Goal: Find specific page/section

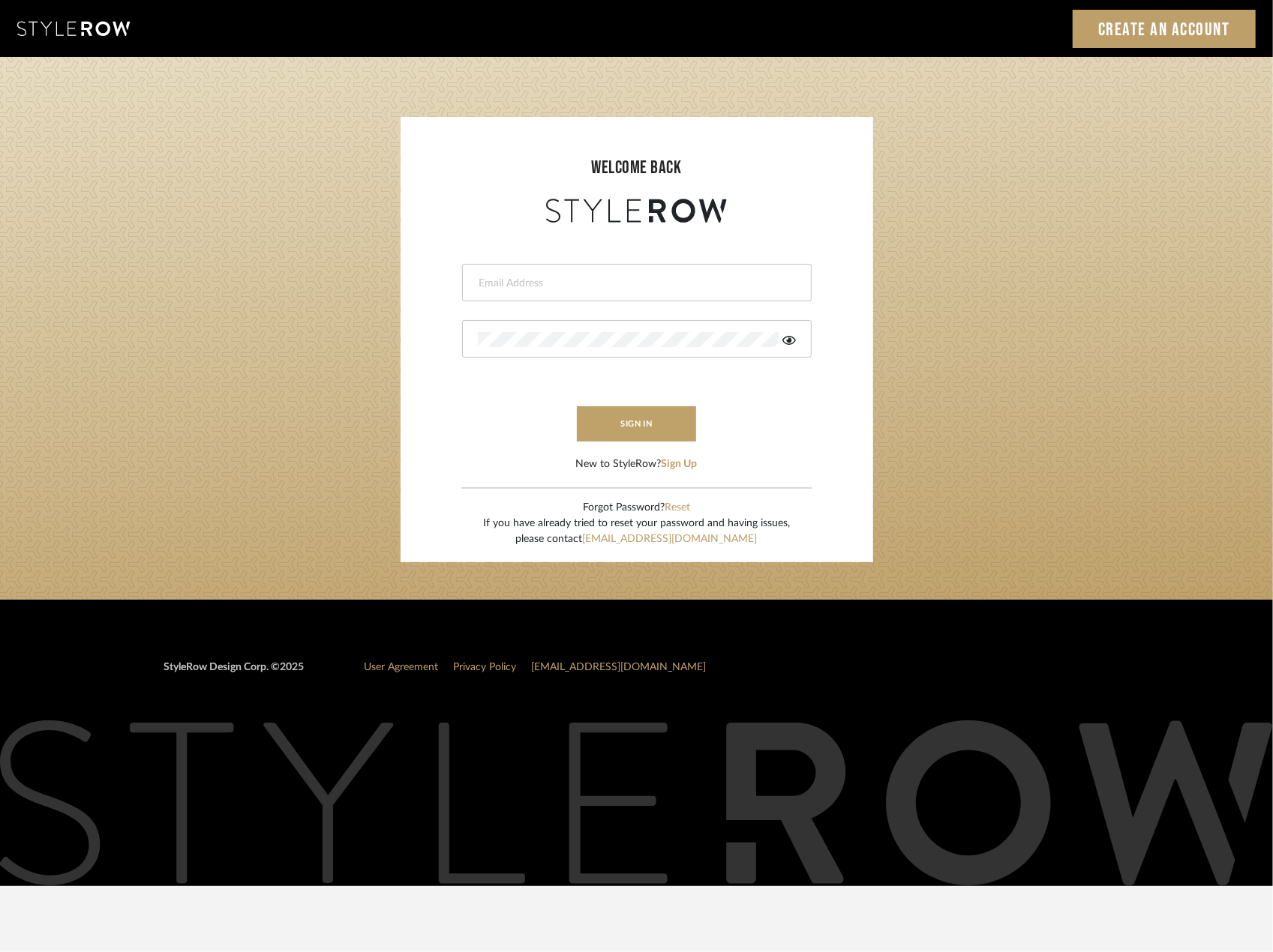
type input "riley@ceid.net"
click at [642, 427] on button "sign in" at bounding box center [637, 423] width 120 height 35
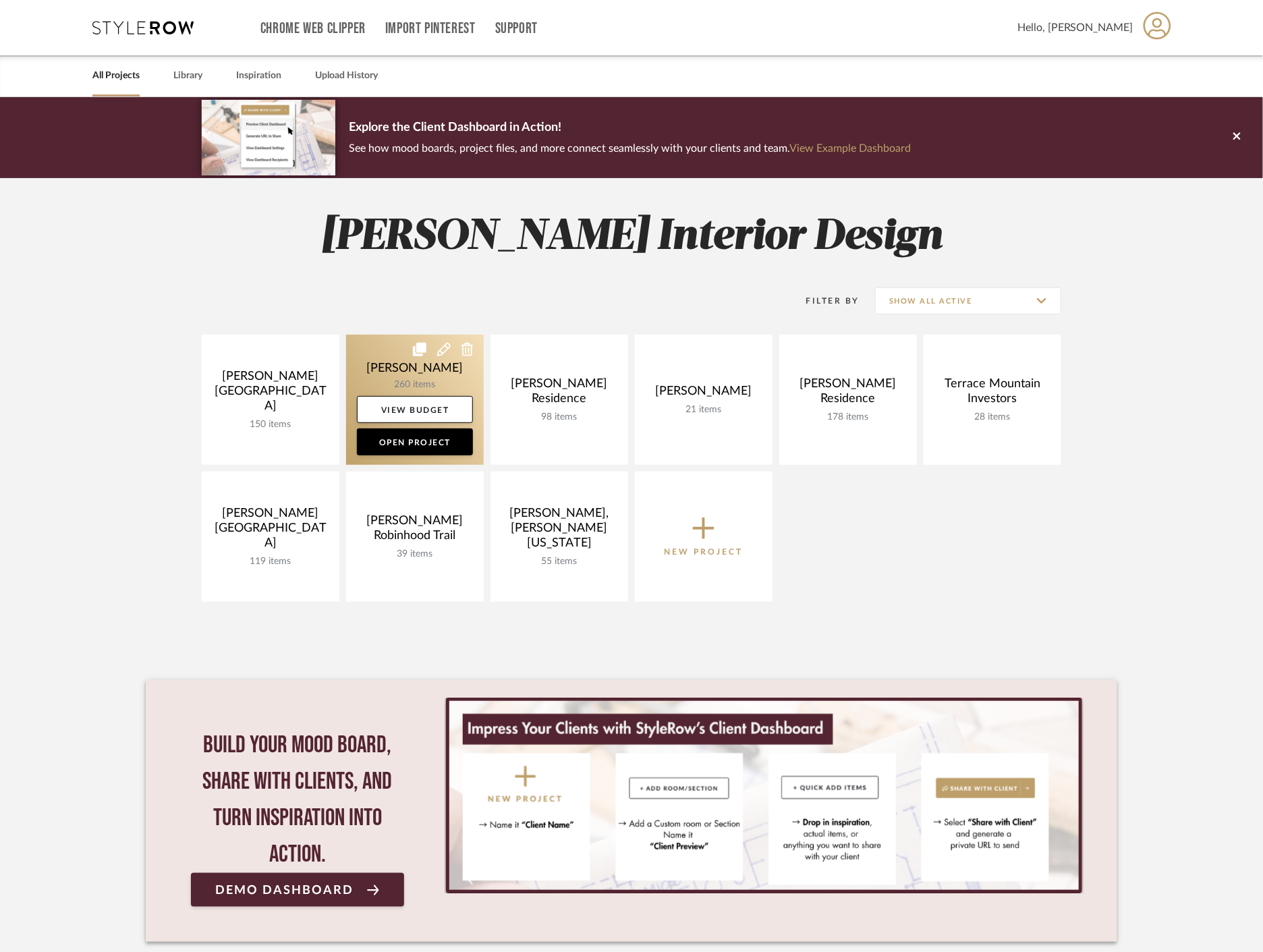
click at [381, 363] on link at bounding box center [415, 399] width 138 height 130
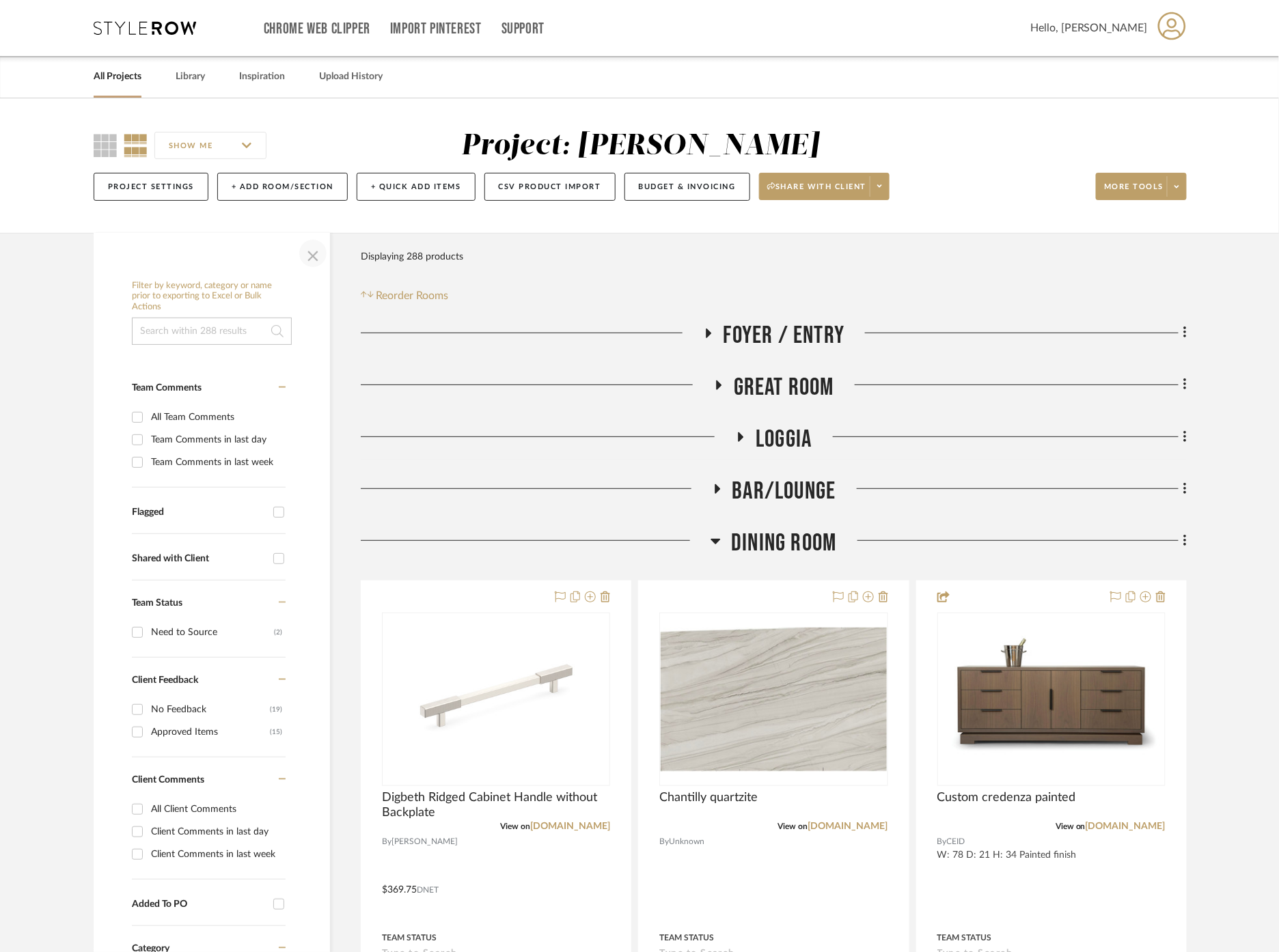
click at [309, 248] on span "button" at bounding box center [313, 254] width 33 height 33
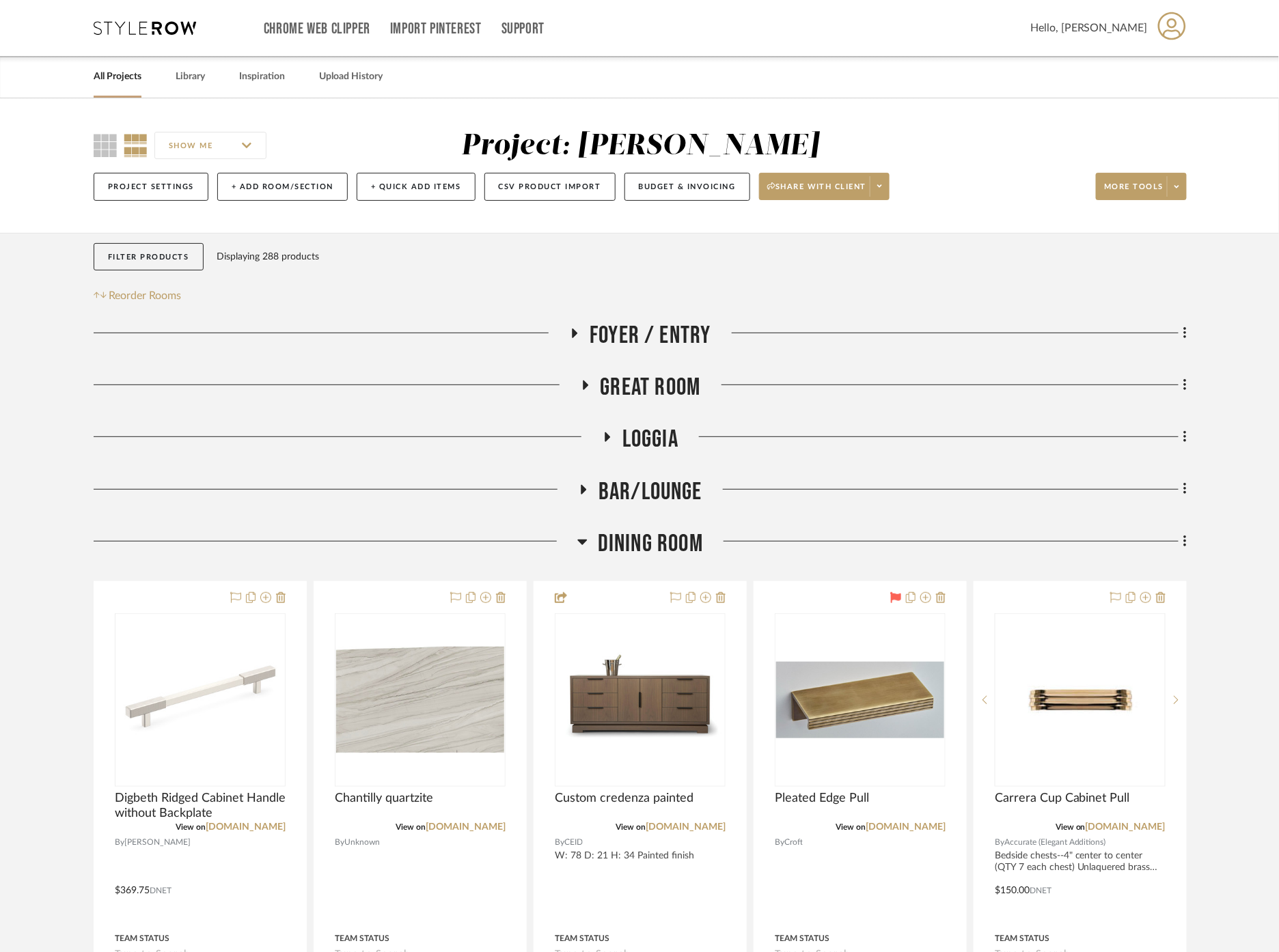
click at [628, 537] on span "Dining Room" at bounding box center [651, 544] width 105 height 29
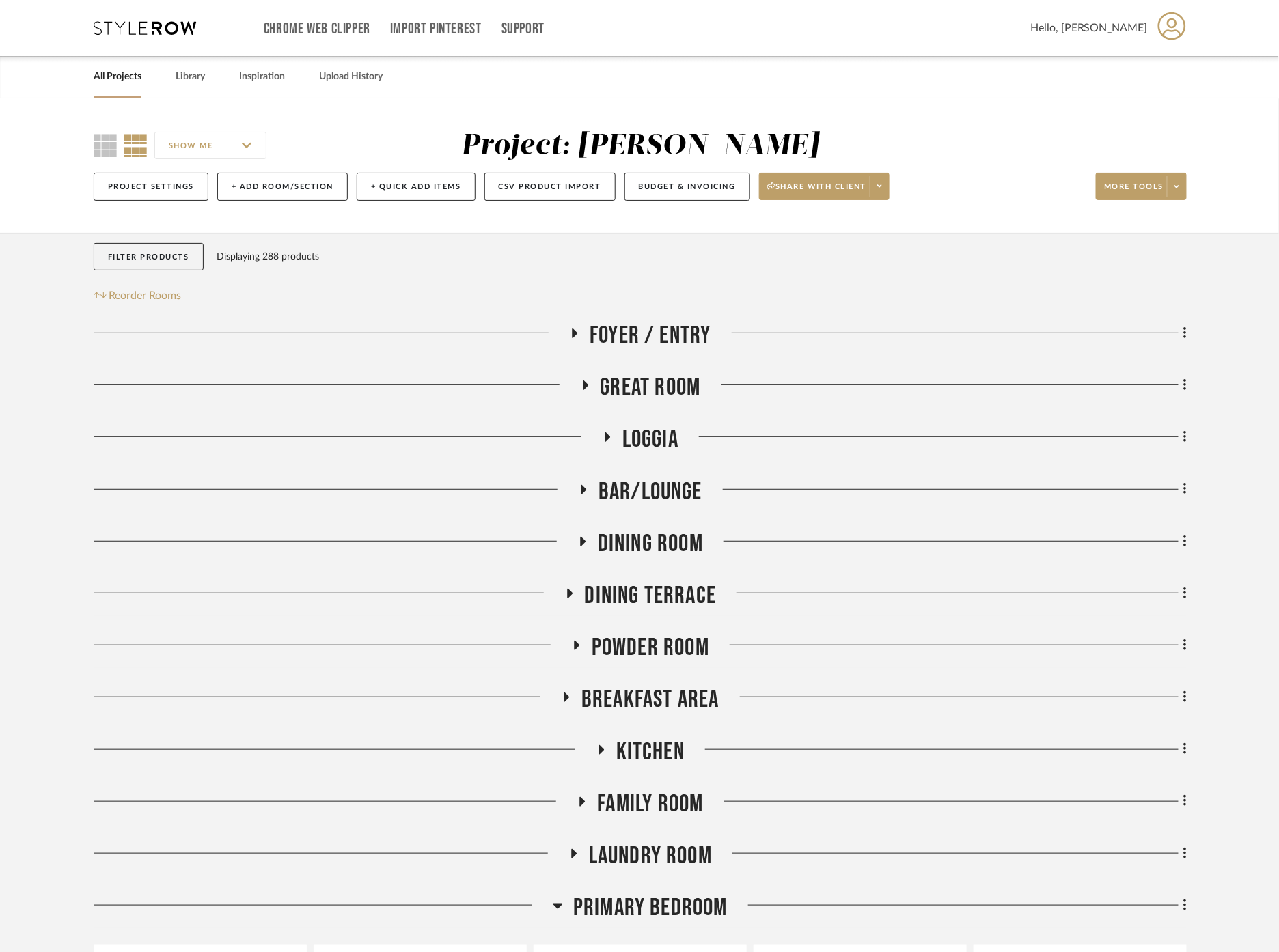
drag, startPoint x: 597, startPoint y: 645, endPoint x: 596, endPoint y: 637, distance: 8.1
click at [597, 645] on span "Powder Room" at bounding box center [650, 648] width 117 height 29
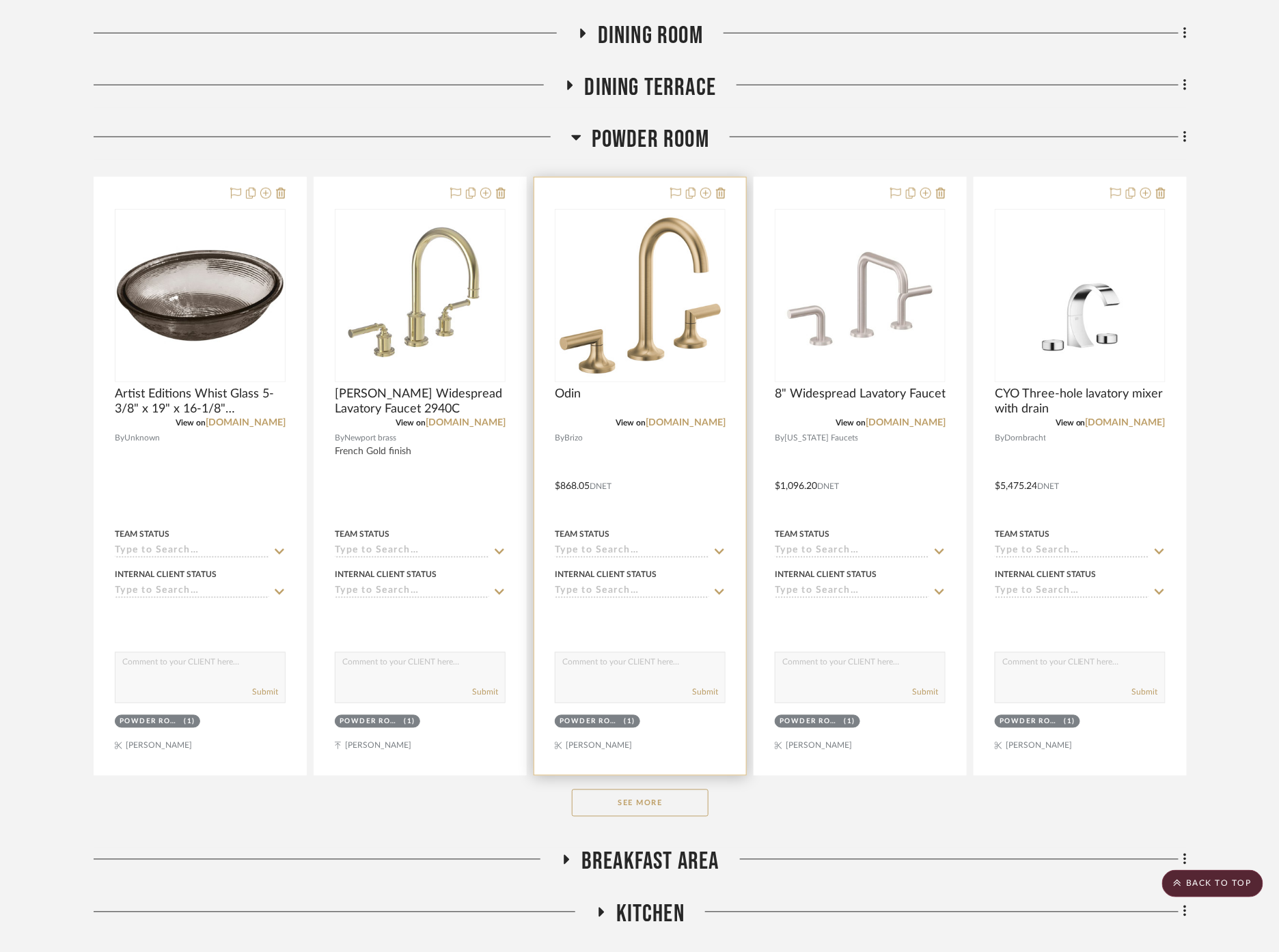
scroll to position [530, 0]
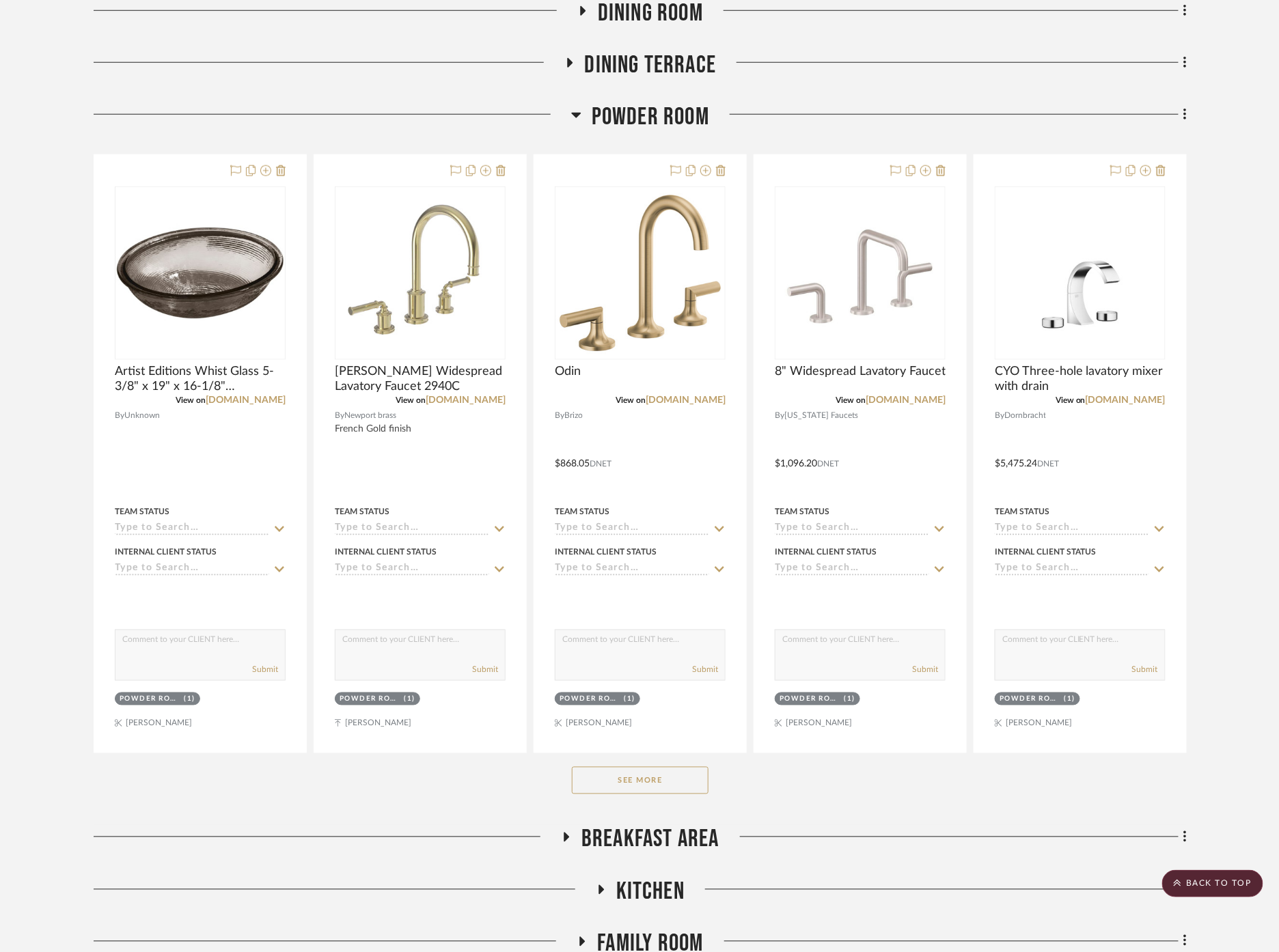
click at [658, 768] on button "See More" at bounding box center [640, 781] width 136 height 27
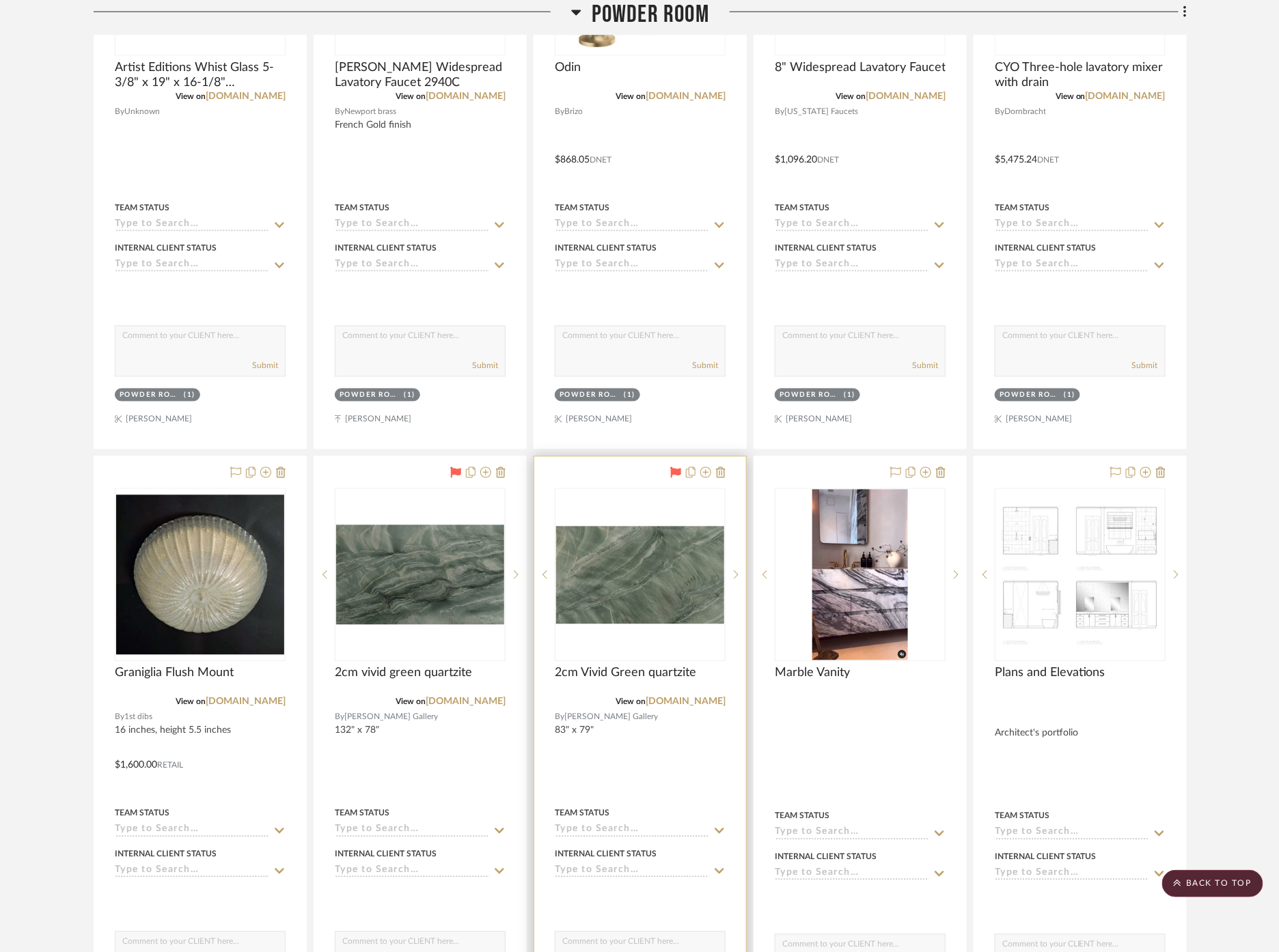
scroll to position [683, 0]
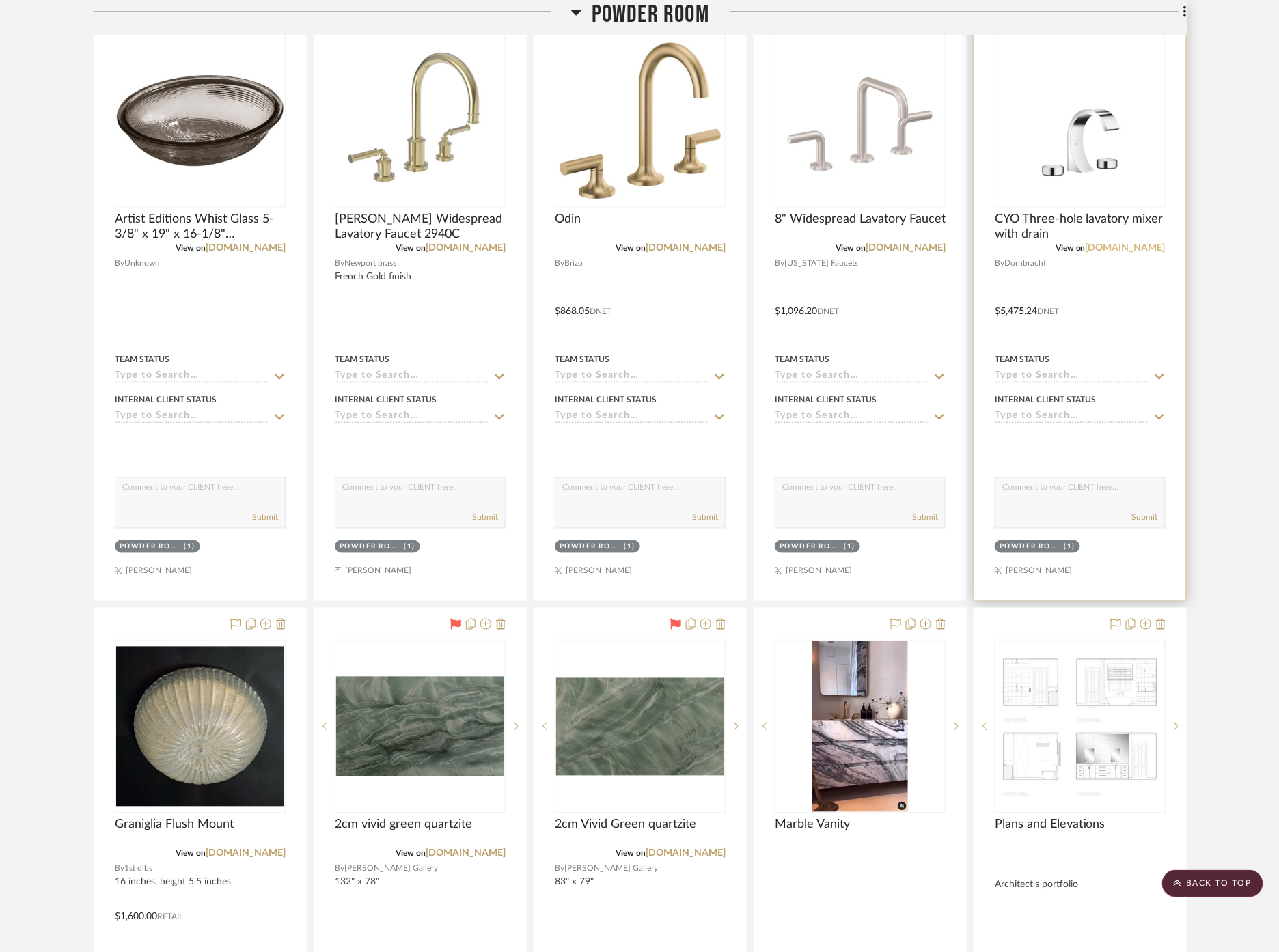
click at [1141, 246] on link "[DOMAIN_NAME]" at bounding box center [1126, 248] width 80 height 9
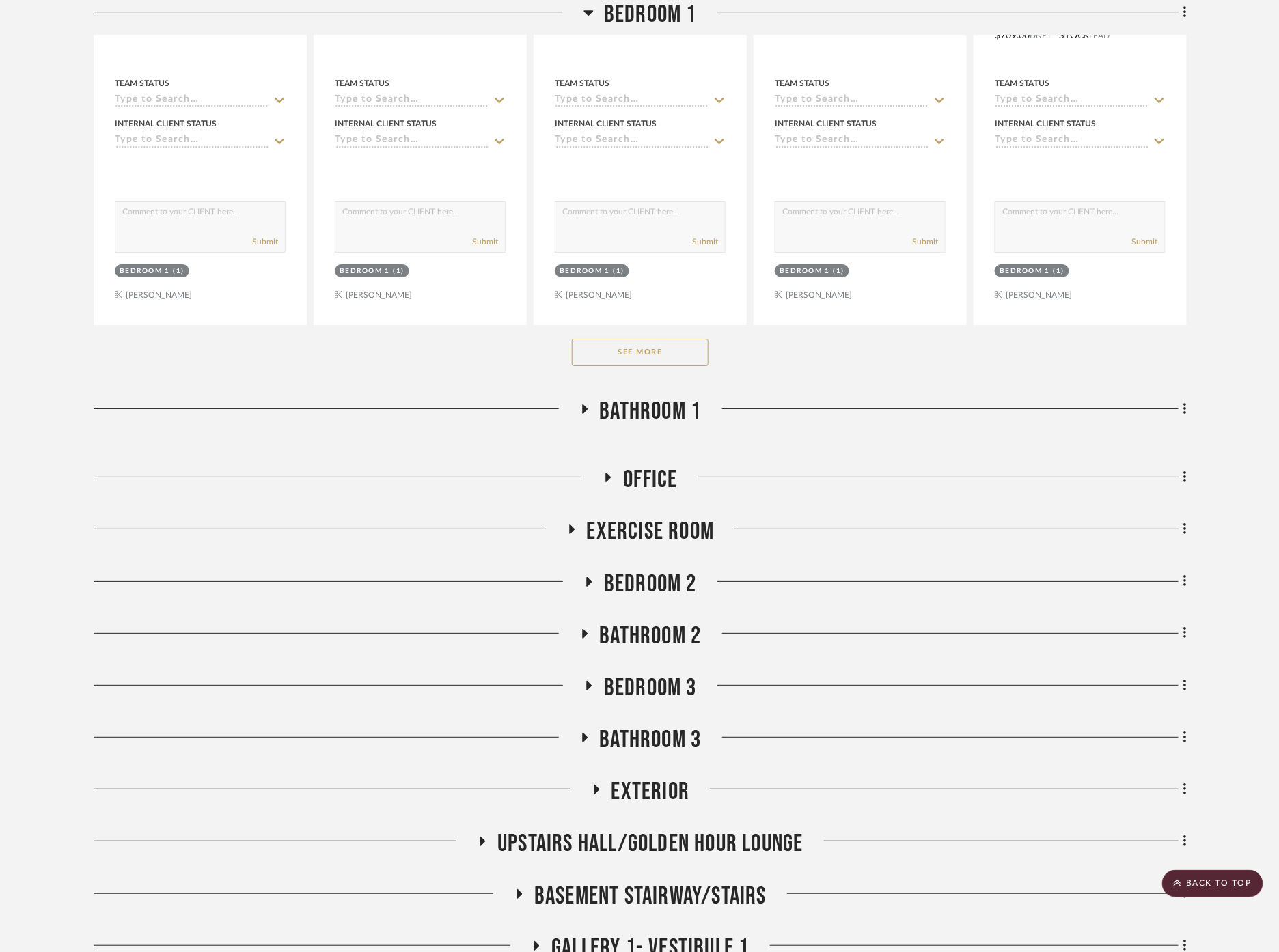
scroll to position [4319, 0]
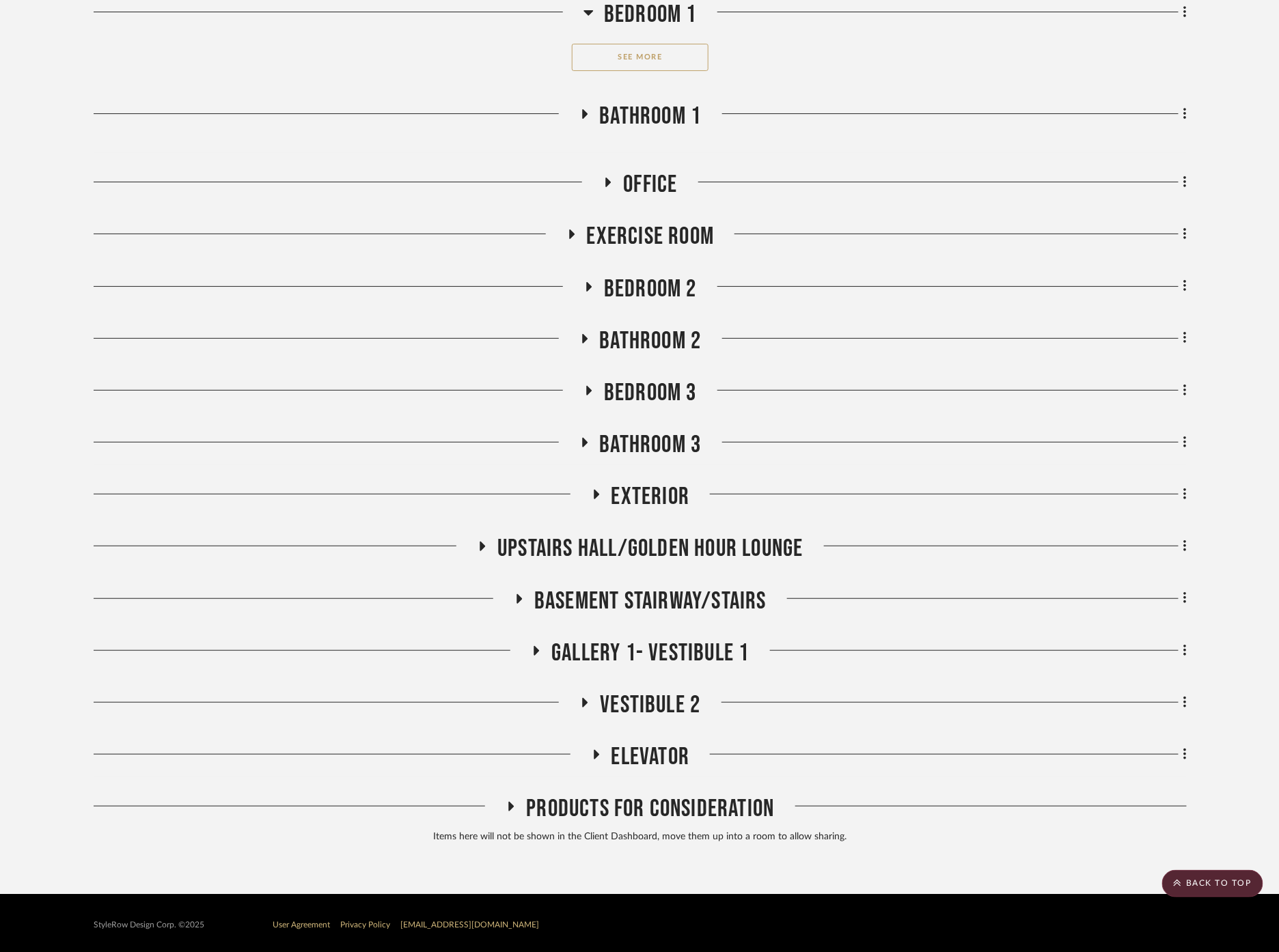
click at [665, 600] on span "Basement stairway/Stairs" at bounding box center [650, 602] width 232 height 29
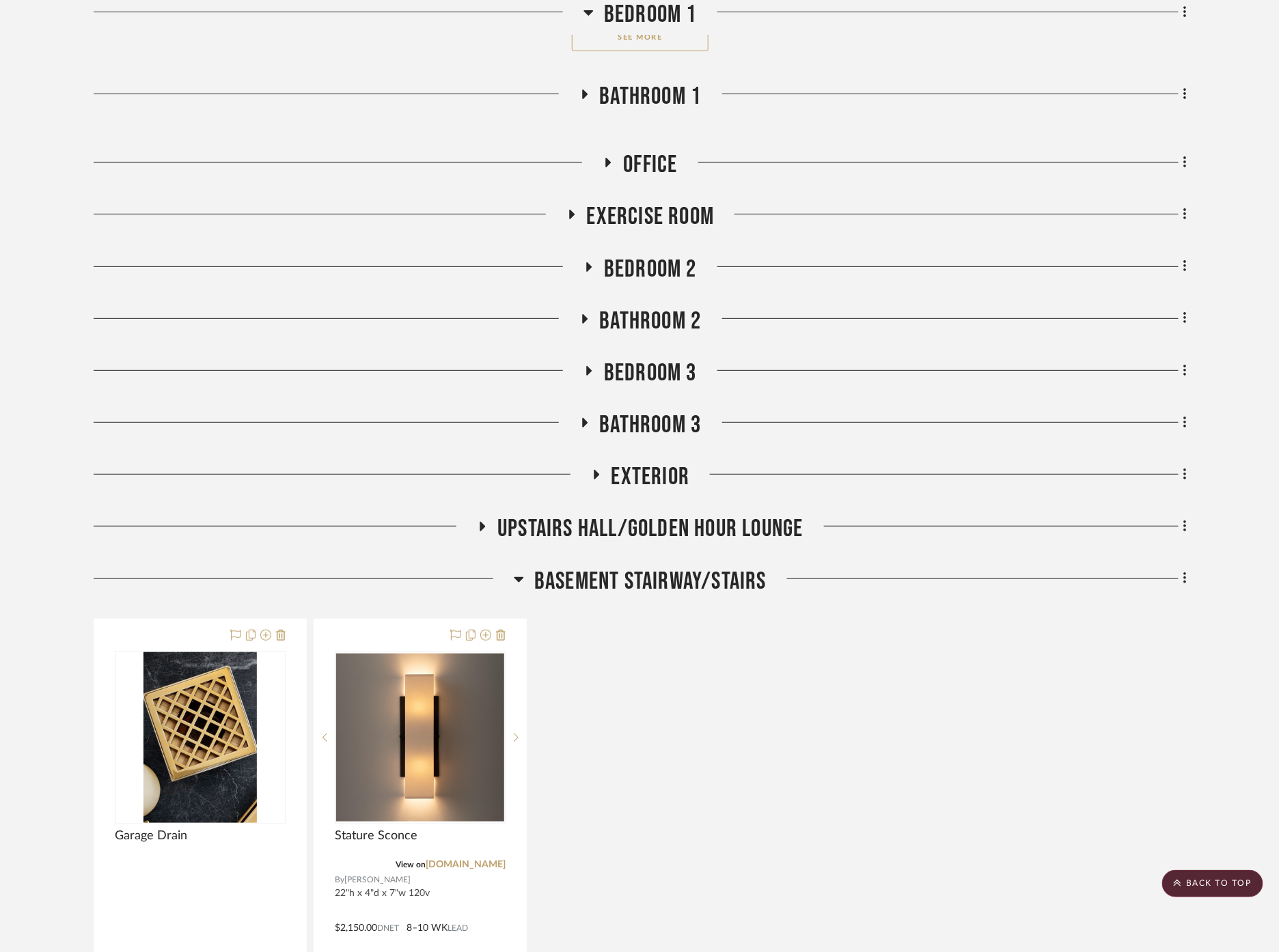
scroll to position [4395, 0]
